Goal: Find contact information: Find contact information

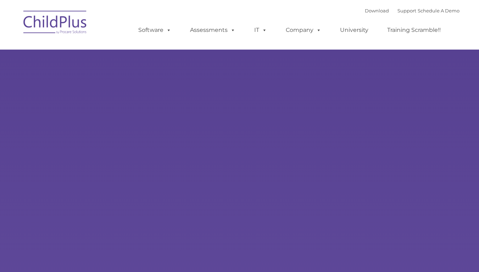
select select "MEDIUM"
type input ""
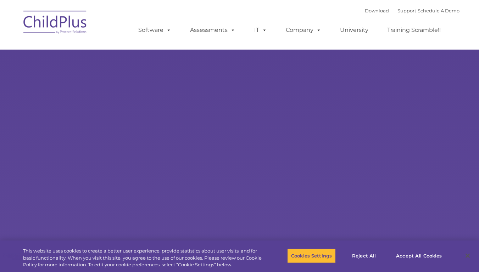
select select "MEDIUM"
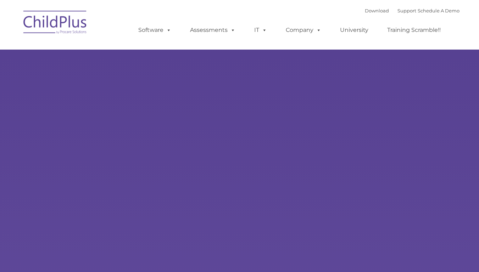
type input ""
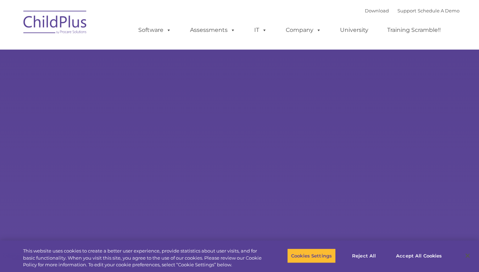
select select "MEDIUM"
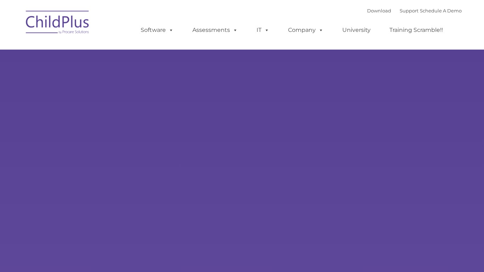
type input ""
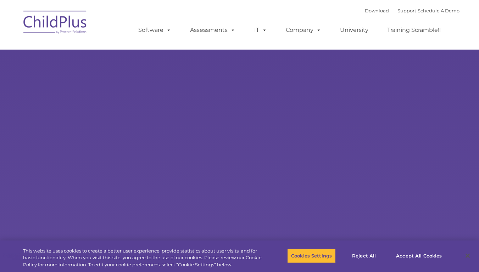
select select "MEDIUM"
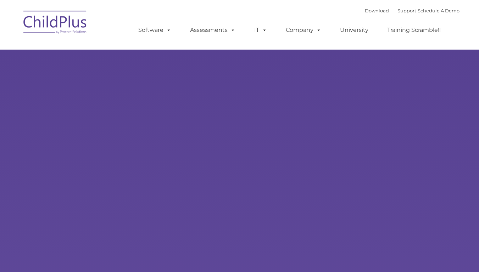
type input ""
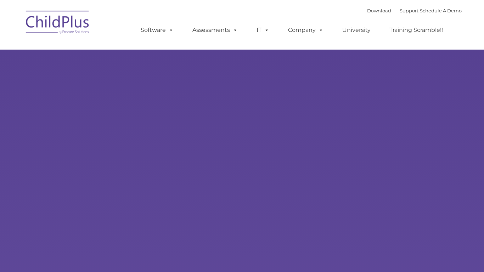
type input ""
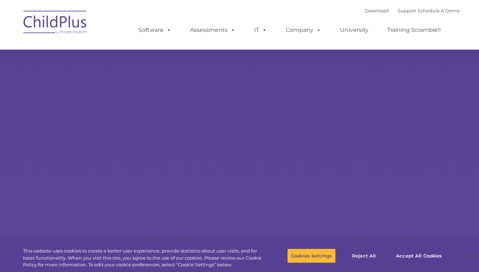
select select "MEDIUM"
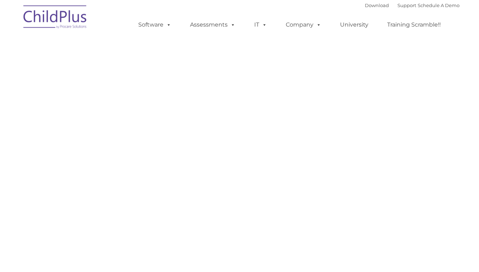
select select "MEDIUM"
